Goal: Check status: Check status

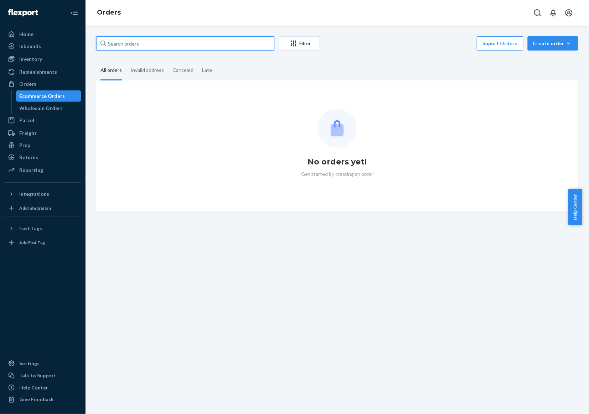
click at [251, 50] on input "text" at bounding box center [185, 43] width 178 height 14
paste input "810114045282"
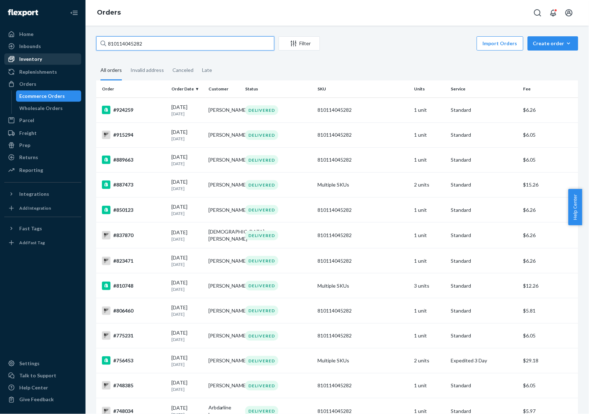
type input "810114045282"
click at [47, 62] on div "Inventory" at bounding box center [42, 59] width 75 height 10
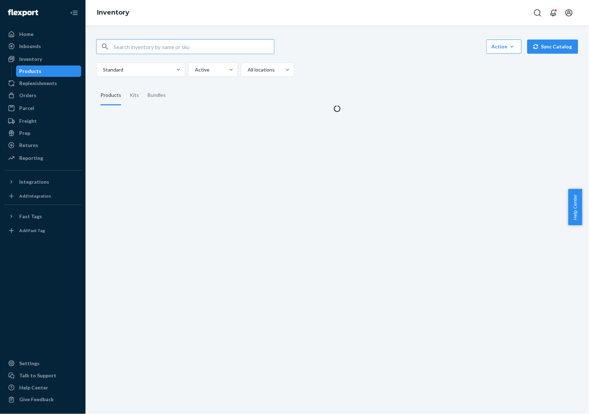
click at [190, 49] on input "text" at bounding box center [194, 47] width 160 height 14
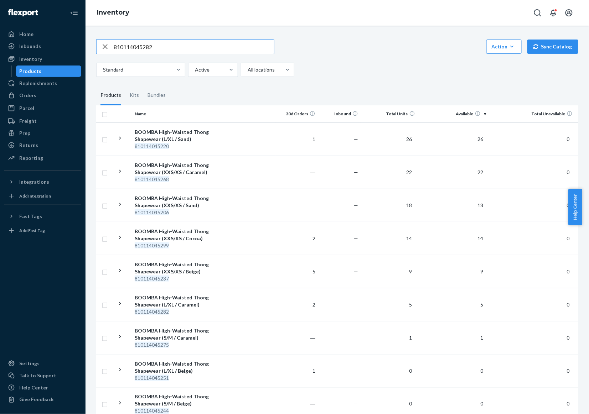
click at [216, 40] on input "810114045282" at bounding box center [194, 47] width 160 height 14
paste input "4001"
type input "810114044001"
